Goal: Browse casually

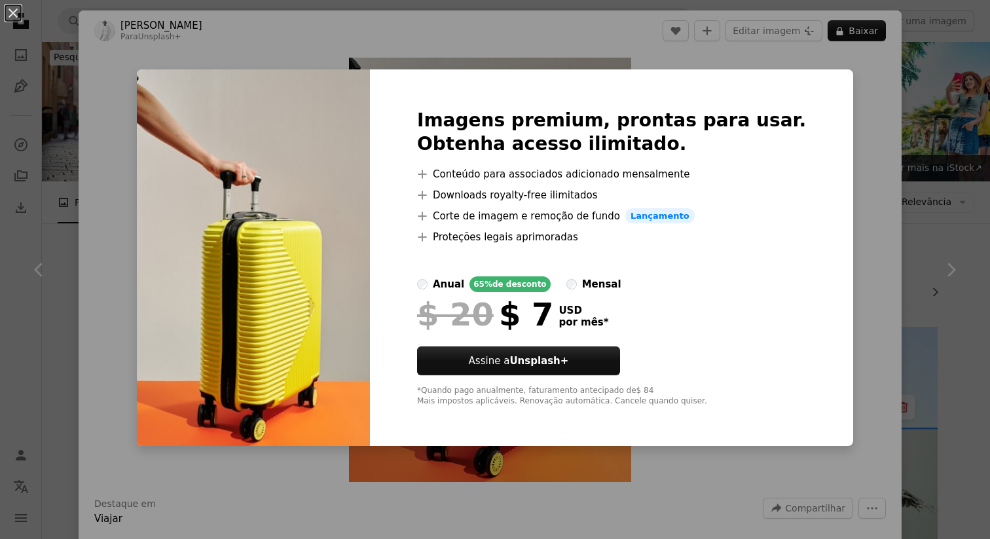
scroll to position [1456, 0]
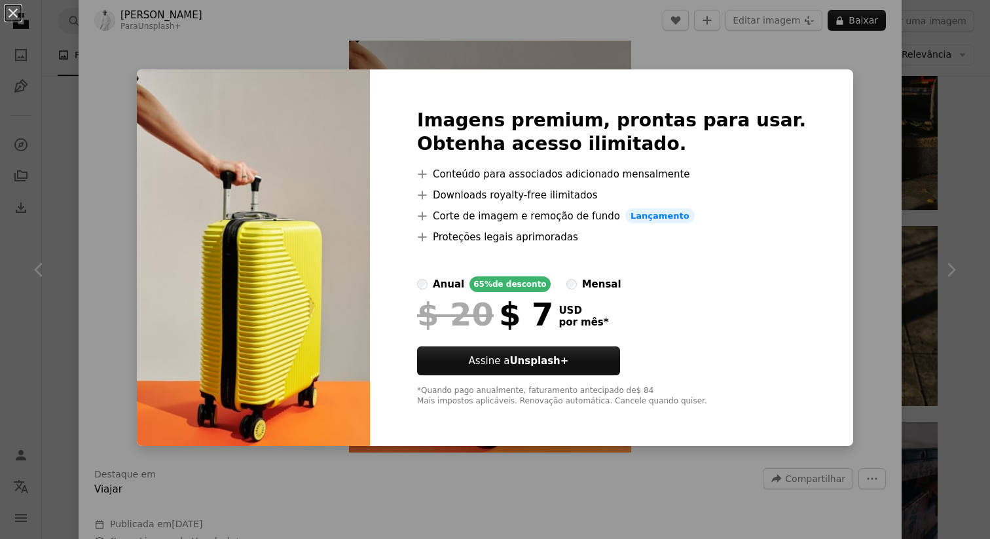
click at [916, 135] on div "An X shape Imagens premium, prontas para usar. Obtenha acesso ilimitado. A plus…" at bounding box center [495, 269] width 990 height 539
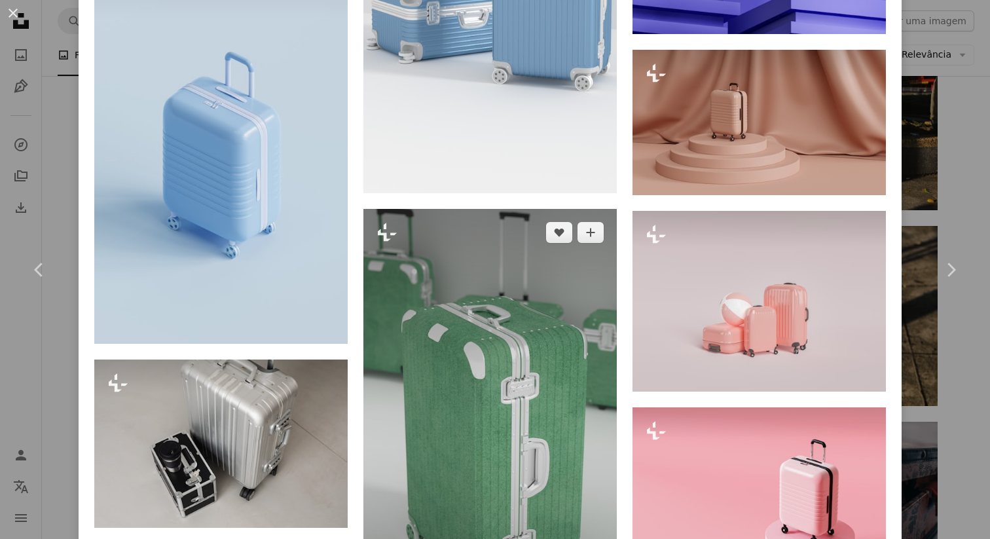
scroll to position [2735, 0]
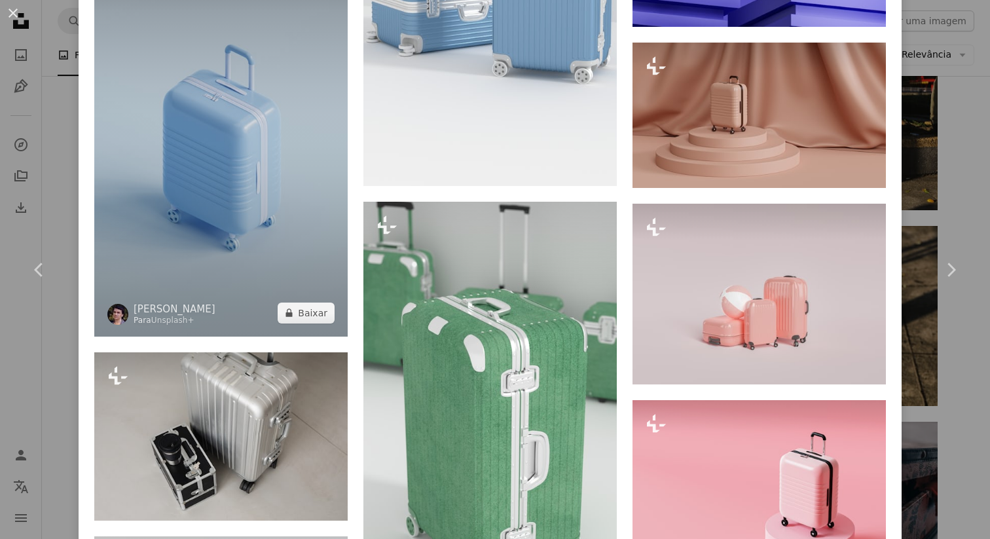
click at [236, 132] on img at bounding box center [220, 133] width 253 height 405
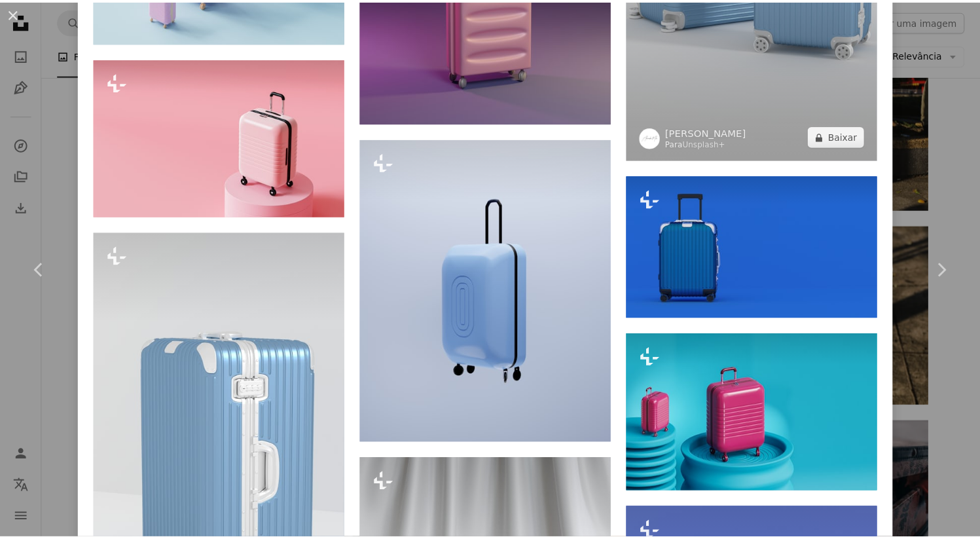
scroll to position [1429, 0]
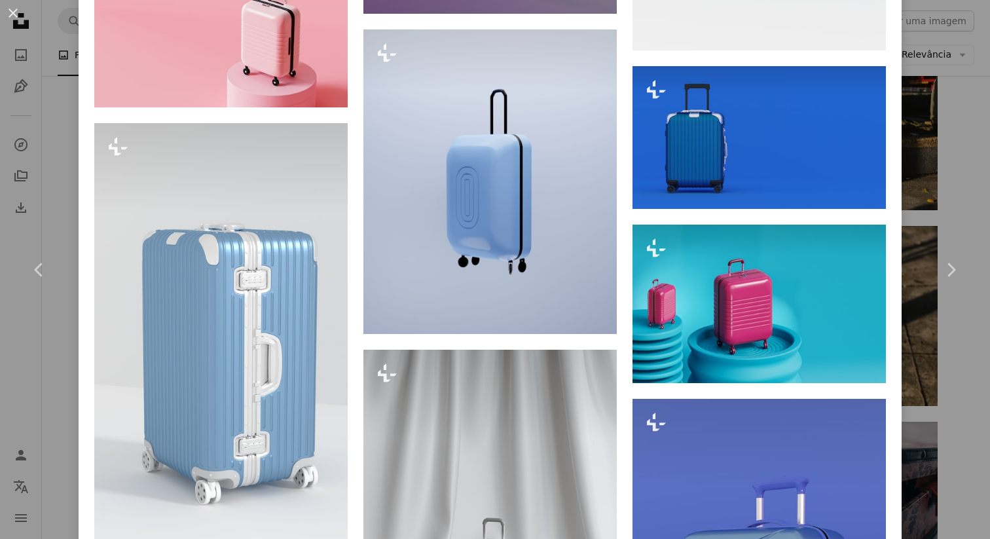
click at [966, 381] on div "An X shape Chevron left Chevron right Rodion Kutsaiev Para Unsplash+ A heart A …" at bounding box center [495, 269] width 990 height 539
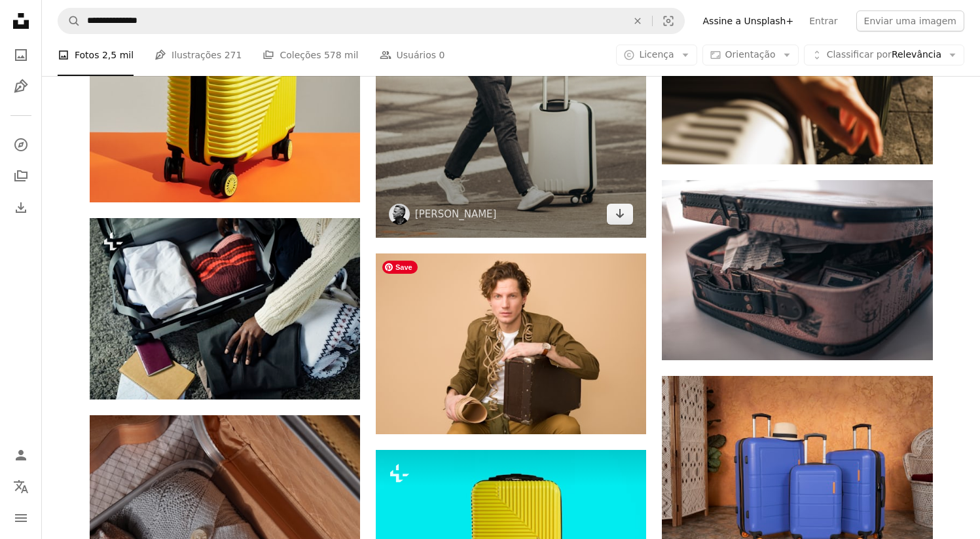
scroll to position [1765, 0]
